Goal: Information Seeking & Learning: Check status

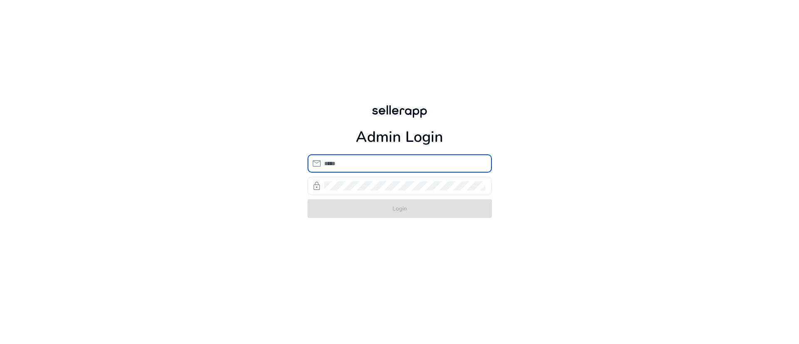
type input "**********"
click button "Login" at bounding box center [399, 208] width 184 height 19
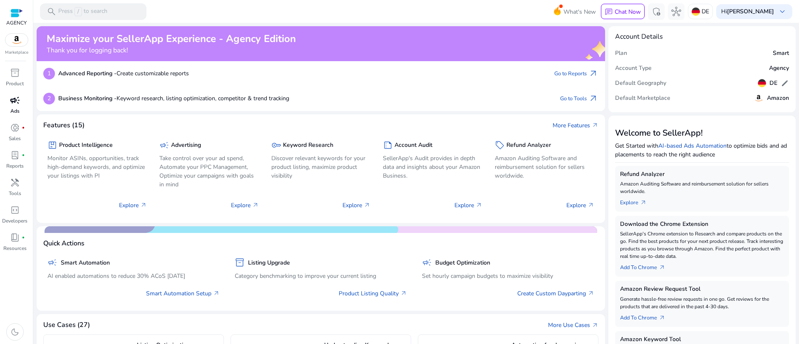
click at [2, 101] on link "campaign Ads" at bounding box center [15, 107] width 30 height 27
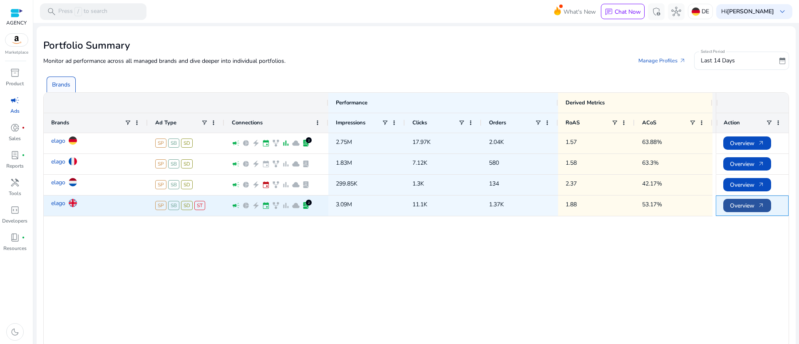
click at [730, 205] on span "Overview arrow_outward" at bounding box center [746, 205] width 35 height 17
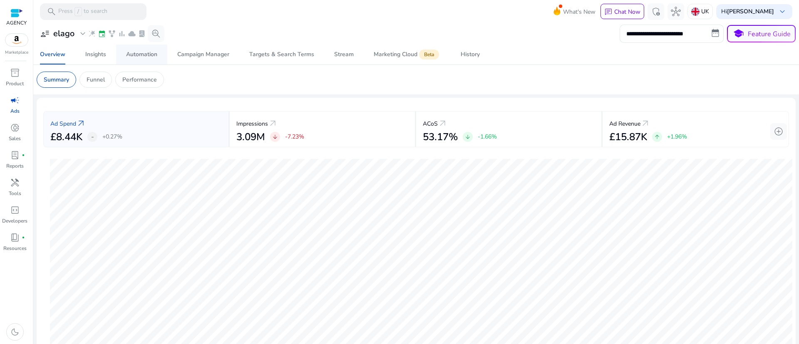
click at [149, 56] on div "Automation" at bounding box center [141, 55] width 31 height 6
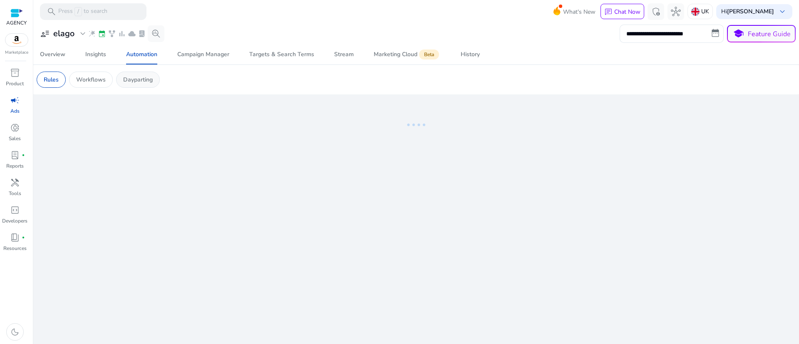
click at [123, 86] on div "Dayparting" at bounding box center [138, 80] width 44 height 16
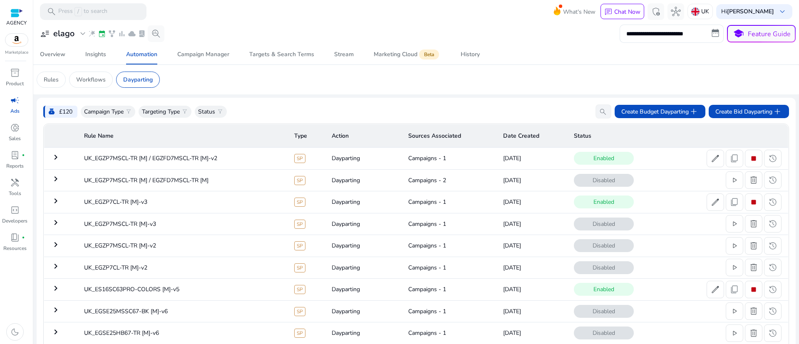
click at [13, 105] on span "campaign" at bounding box center [15, 100] width 10 height 10
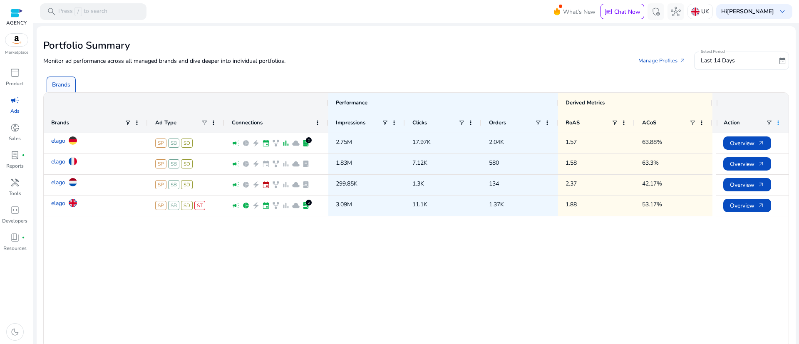
click at [774, 120] on span at bounding box center [777, 122] width 7 height 7
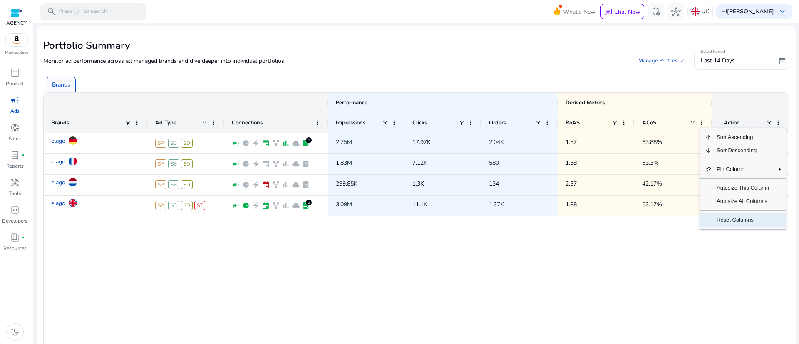
click at [726, 223] on span "Reset Columns" at bounding box center [742, 219] width 62 height 13
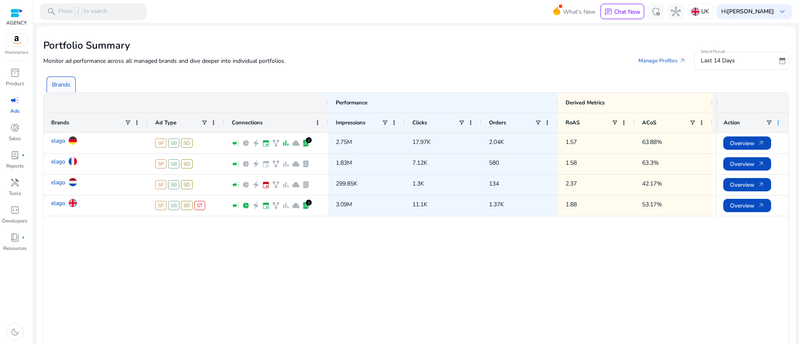
click at [775, 119] on span at bounding box center [777, 122] width 7 height 7
click at [636, 238] on div "elago SP SB SD campaign pie_chart electric_bolt event family_history bar_chart …" at bounding box center [380, 240] width 672 height 215
click at [728, 61] on span "Last 14 Days" at bounding box center [717, 61] width 34 height 8
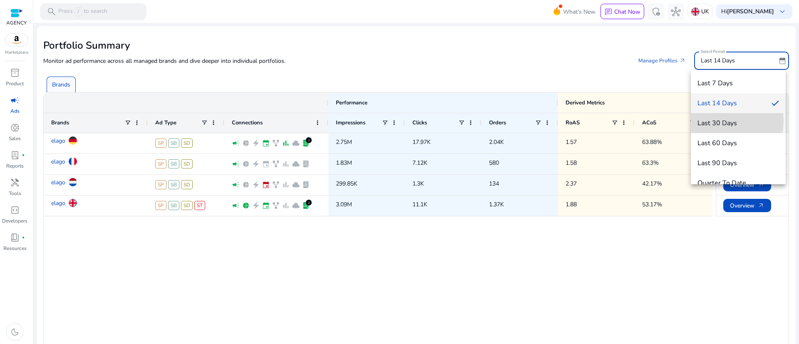
click at [706, 121] on span "Last 30 Days" at bounding box center [738, 123] width 82 height 9
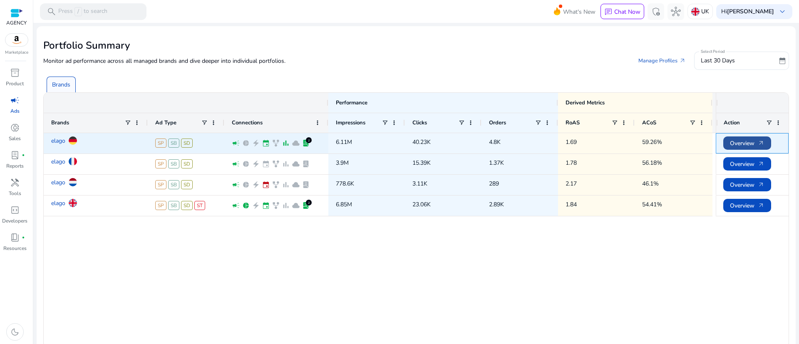
click at [741, 141] on span "Overview arrow_outward" at bounding box center [746, 143] width 35 height 17
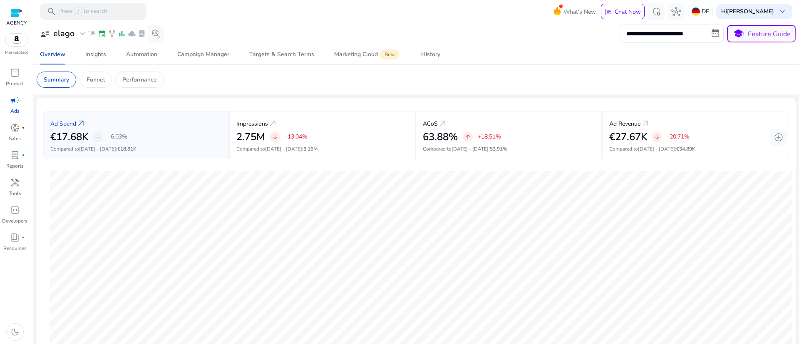
click at [634, 30] on input "**********" at bounding box center [671, 34] width 104 height 18
select select "*"
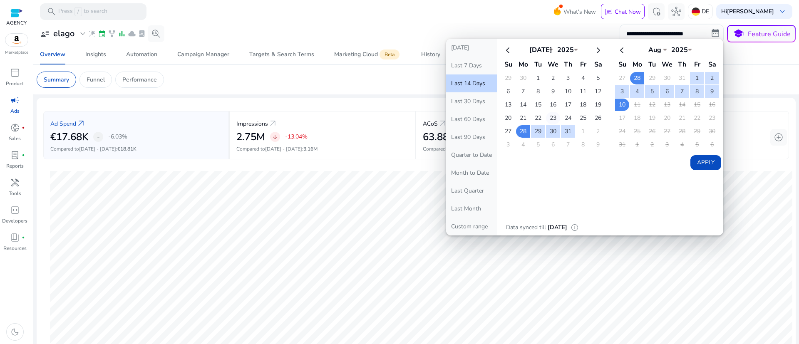
drag, startPoint x: 537, startPoint y: 75, endPoint x: 548, endPoint y: 122, distance: 47.8
click at [536, 76] on td "1" at bounding box center [538, 78] width 14 height 12
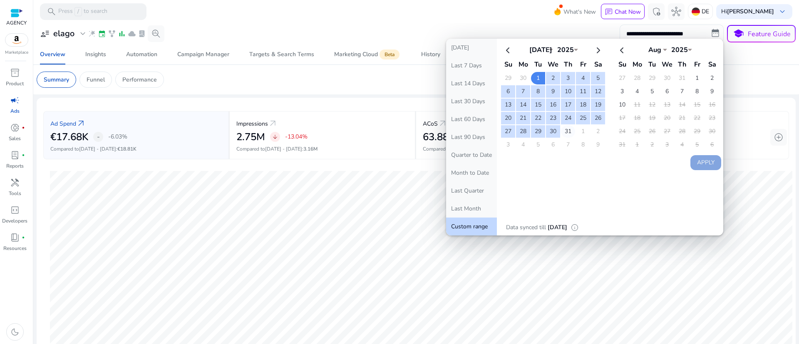
click at [567, 130] on td "31" at bounding box center [568, 131] width 14 height 12
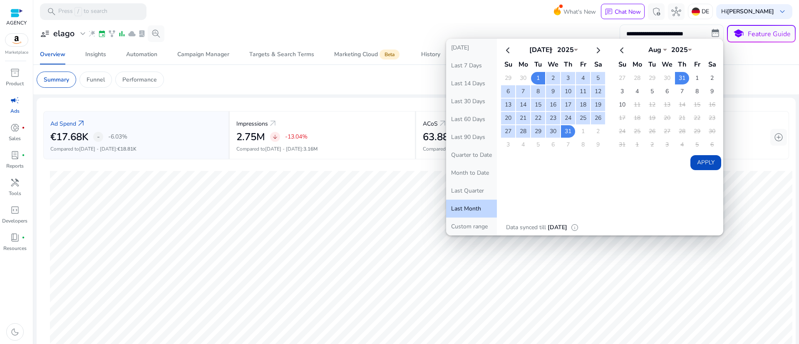
click at [710, 159] on button "Apply" at bounding box center [705, 162] width 31 height 15
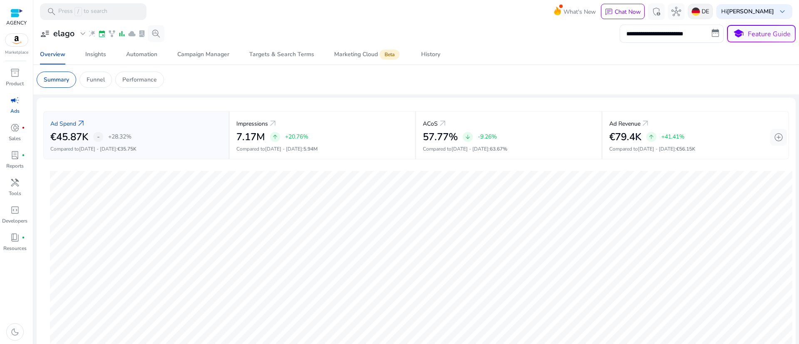
click at [709, 9] on p "DE" at bounding box center [704, 11] width 7 height 15
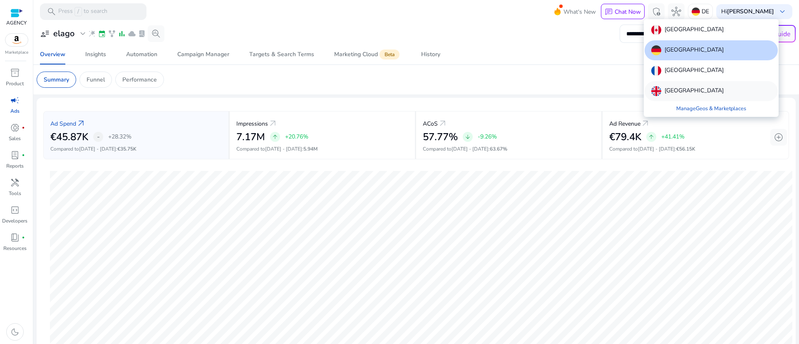
click at [683, 89] on p "[GEOGRAPHIC_DATA]" at bounding box center [693, 91] width 59 height 10
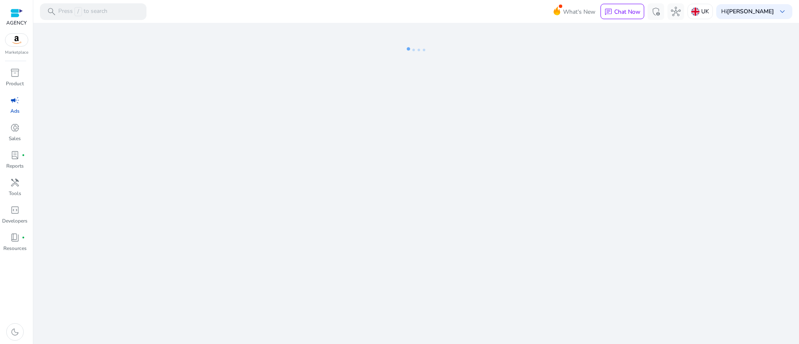
select select "*"
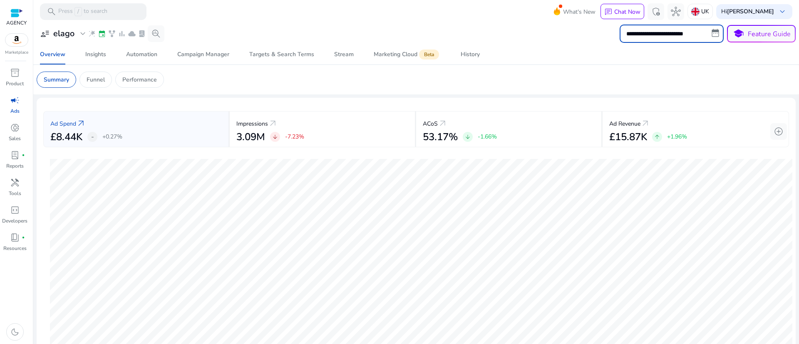
click at [653, 32] on input "**********" at bounding box center [671, 34] width 104 height 18
select select "*"
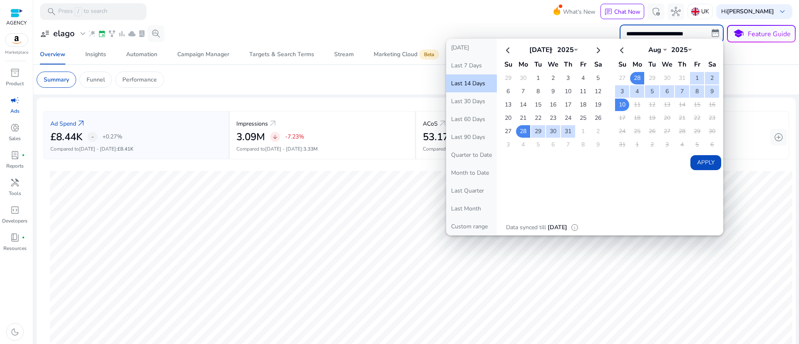
drag, startPoint x: 536, startPoint y: 75, endPoint x: 542, endPoint y: 82, distance: 9.1
click at [536, 76] on td "1" at bounding box center [538, 78] width 14 height 12
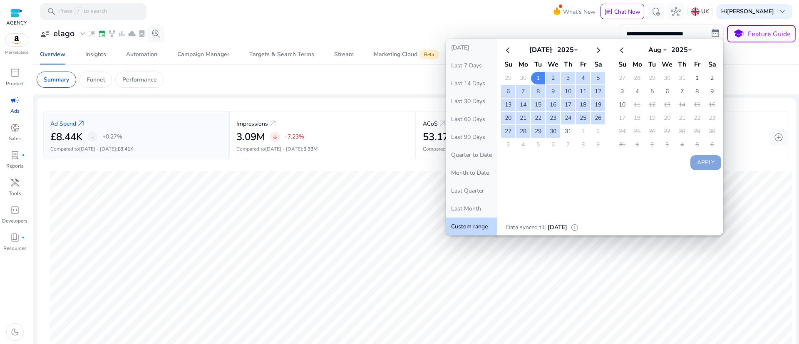
drag, startPoint x: 566, startPoint y: 129, endPoint x: 641, endPoint y: 145, distance: 76.3
click at [571, 131] on td "31" at bounding box center [568, 131] width 14 height 12
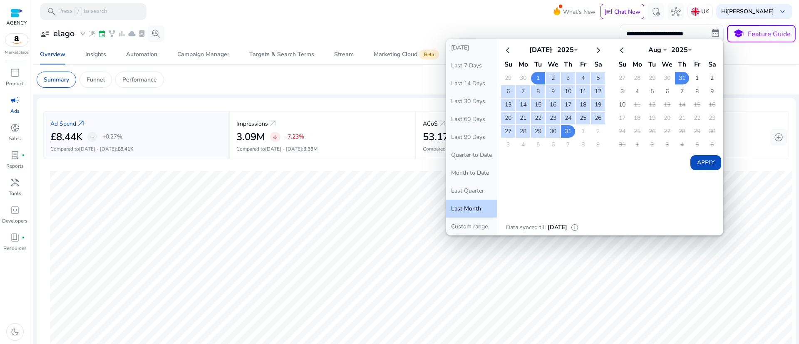
click at [706, 159] on button "Apply" at bounding box center [705, 162] width 31 height 15
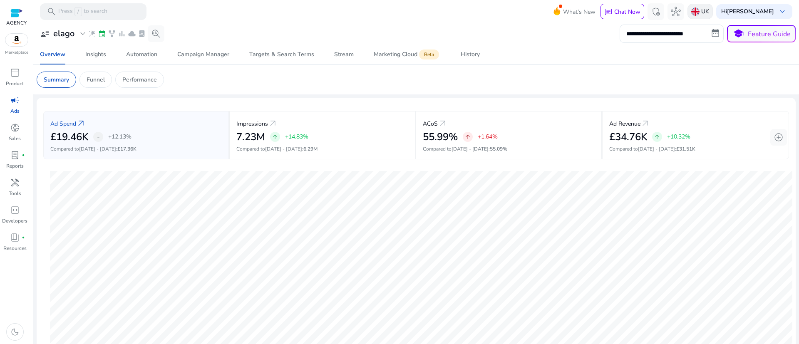
click at [699, 10] on img at bounding box center [695, 11] width 8 height 8
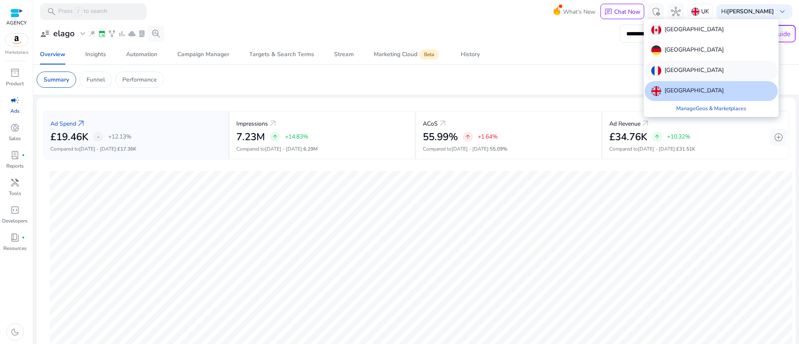
click at [680, 68] on p "[GEOGRAPHIC_DATA]" at bounding box center [693, 71] width 59 height 10
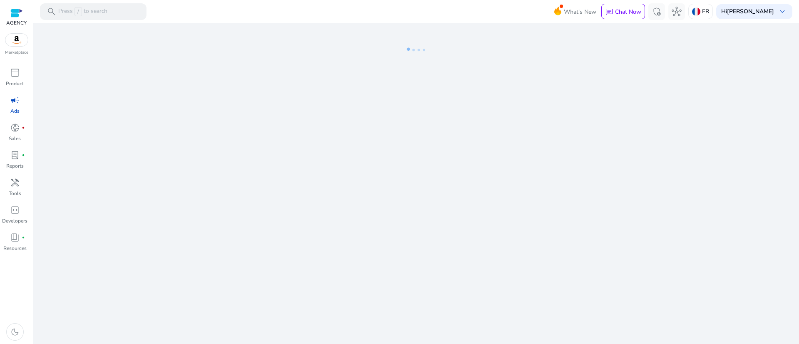
select select "*"
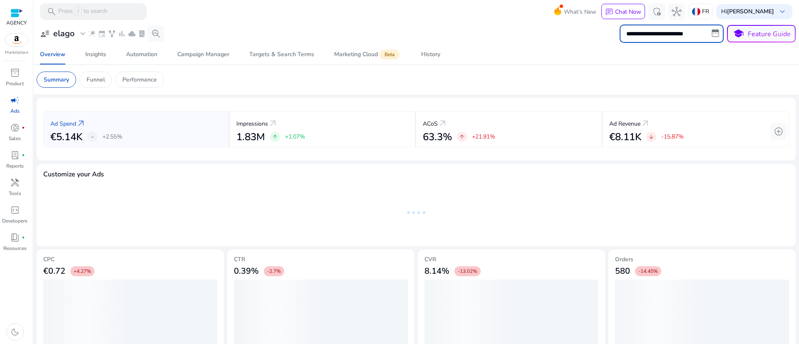
click at [659, 35] on input "**********" at bounding box center [671, 34] width 104 height 18
select select "*"
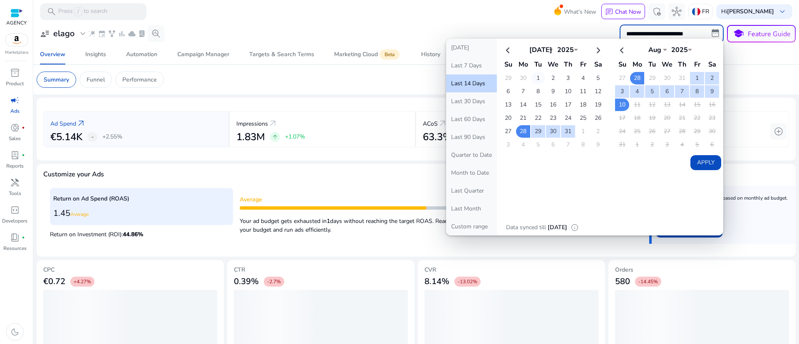
click at [535, 78] on td "1" at bounding box center [538, 78] width 14 height 12
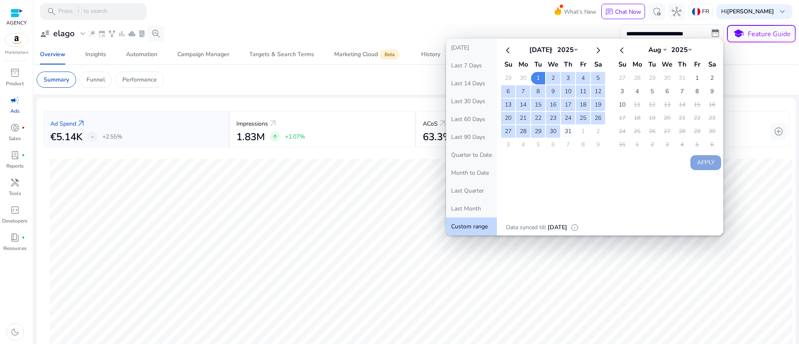
click at [566, 134] on td "31" at bounding box center [568, 131] width 14 height 12
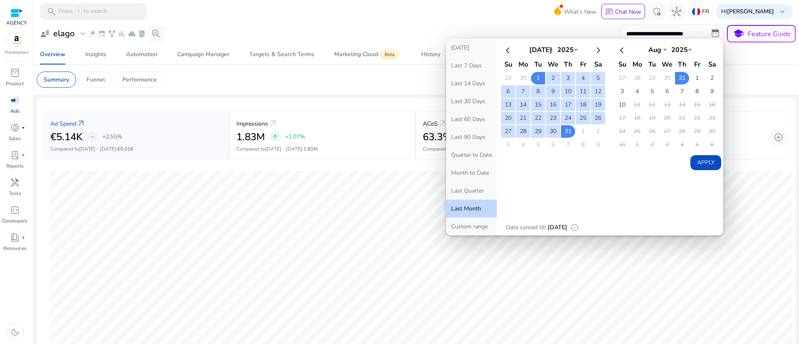
click at [691, 158] on button "Apply" at bounding box center [705, 162] width 31 height 15
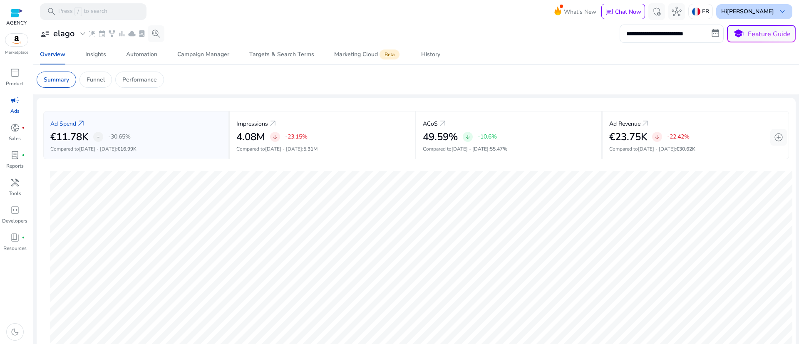
click at [753, 14] on b "[PERSON_NAME]" at bounding box center [750, 11] width 47 height 8
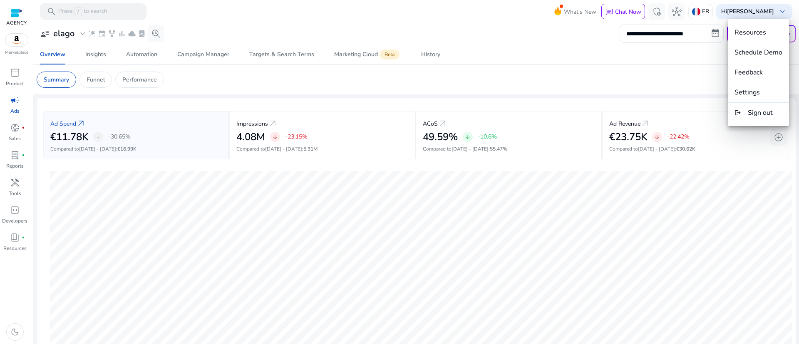
click at [715, 14] on div at bounding box center [399, 172] width 799 height 344
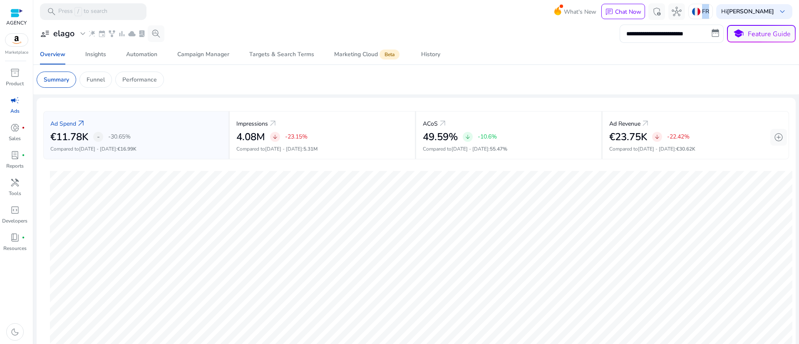
click at [709, 14] on p "FR" at bounding box center [705, 11] width 7 height 15
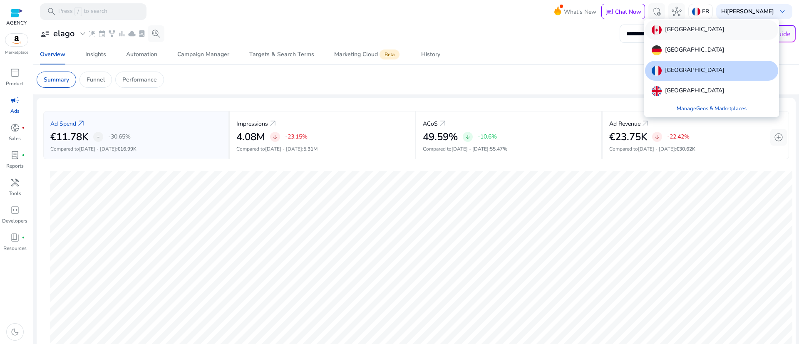
click at [676, 29] on p "[GEOGRAPHIC_DATA]" at bounding box center [694, 30] width 59 height 10
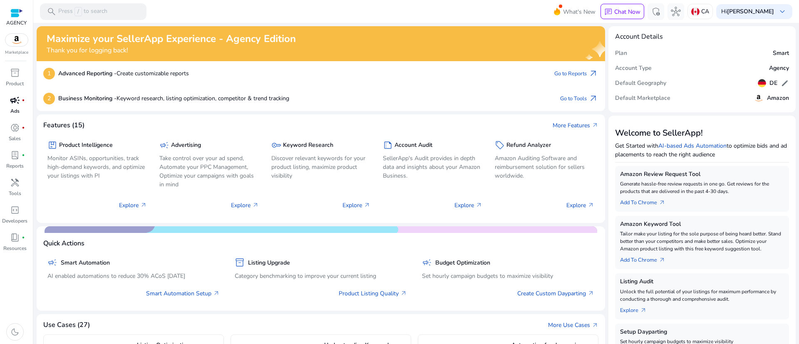
click at [7, 103] on div "campaign fiber_manual_record" at bounding box center [14, 100] width 23 height 13
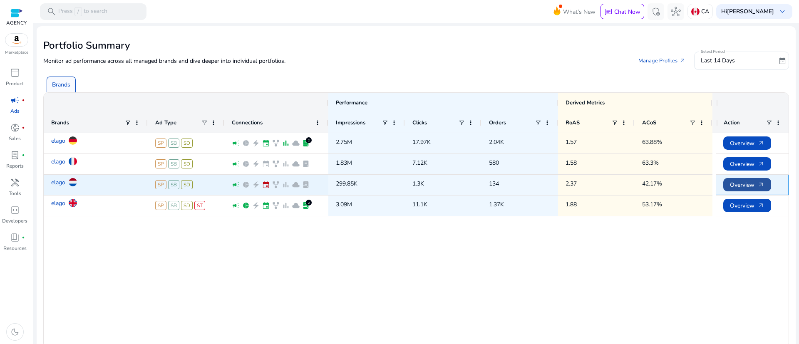
click at [746, 183] on span "Overview arrow_outward" at bounding box center [746, 184] width 35 height 17
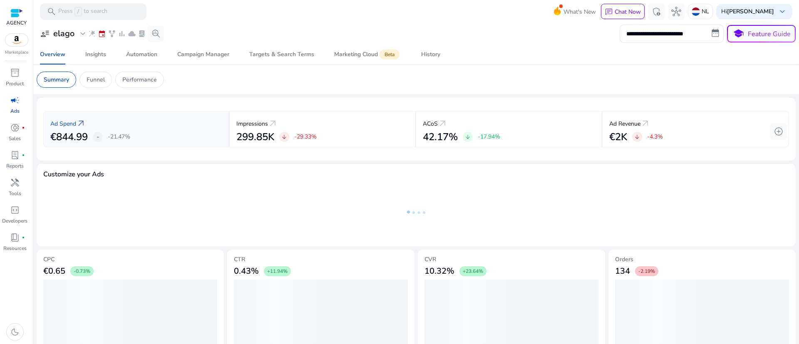
click at [648, 31] on input "**********" at bounding box center [671, 34] width 104 height 18
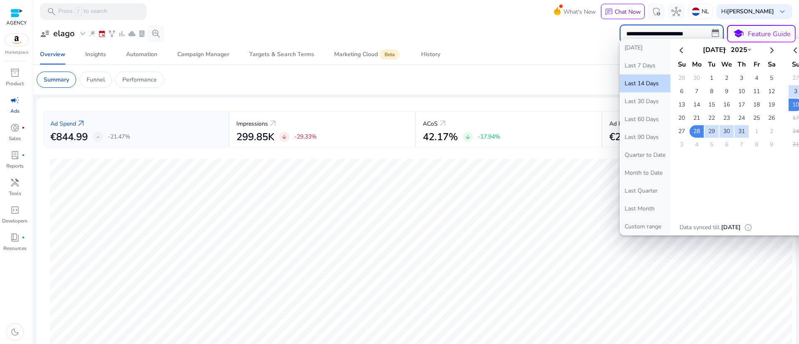
select select "*"
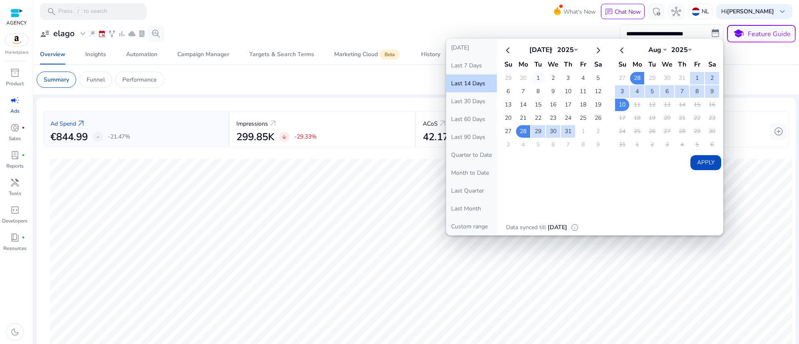
click at [536, 77] on td "1" at bounding box center [538, 78] width 14 height 12
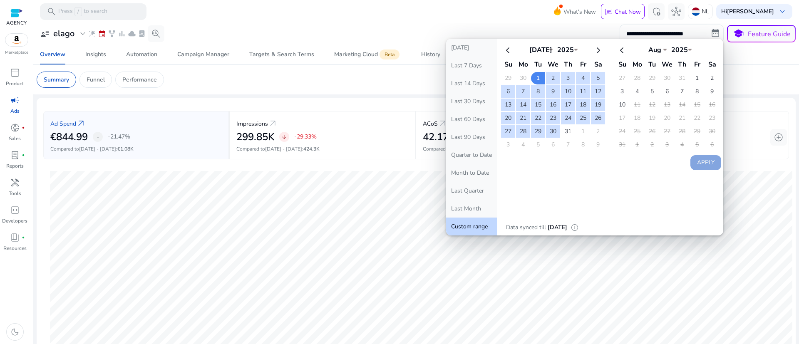
drag, startPoint x: 567, startPoint y: 127, endPoint x: 636, endPoint y: 142, distance: 70.6
click at [567, 129] on td "31" at bounding box center [568, 131] width 14 height 12
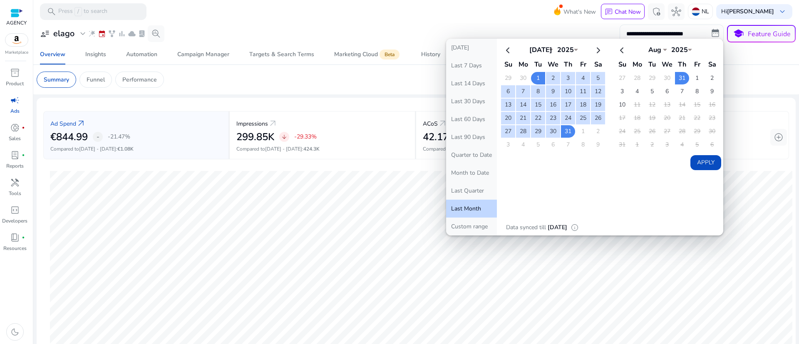
click at [704, 156] on button "Apply" at bounding box center [705, 162] width 31 height 15
